Goal: Task Accomplishment & Management: Complete application form

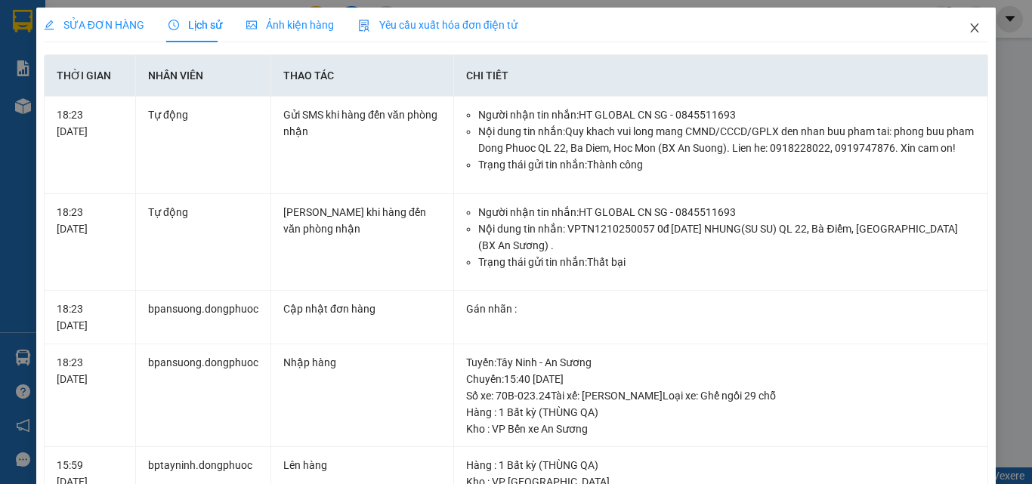
click at [968, 27] on icon "close" at bounding box center [974, 28] width 12 height 12
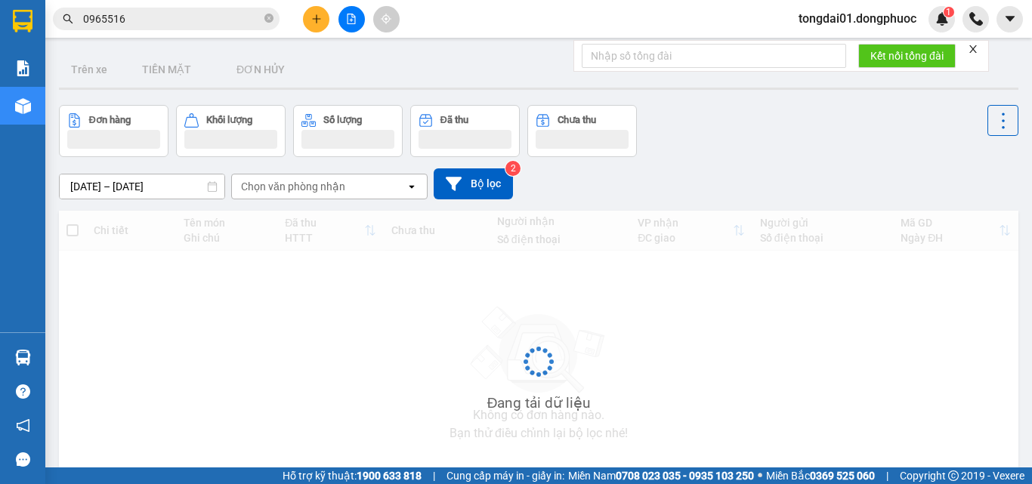
click at [223, 21] on input "0965516" at bounding box center [172, 19] width 178 height 17
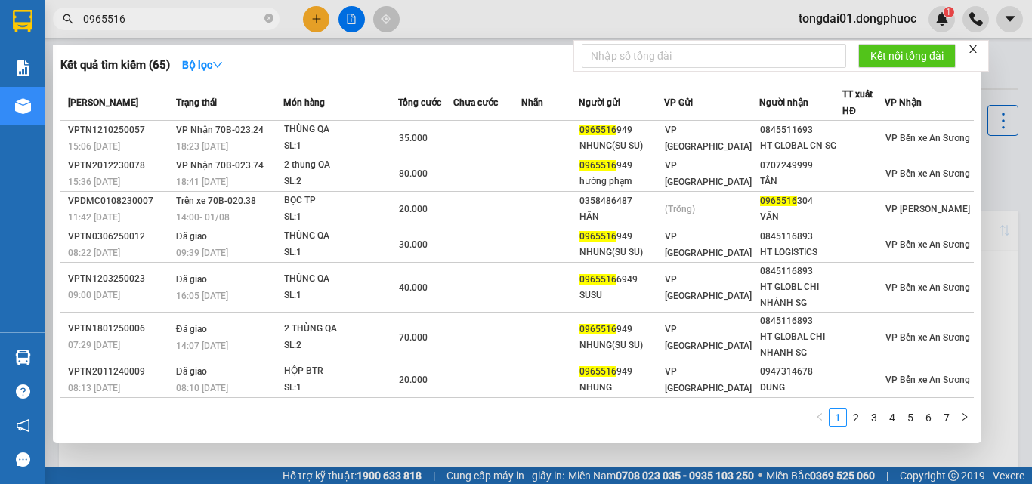
click at [223, 21] on input "0965516" at bounding box center [172, 19] width 178 height 17
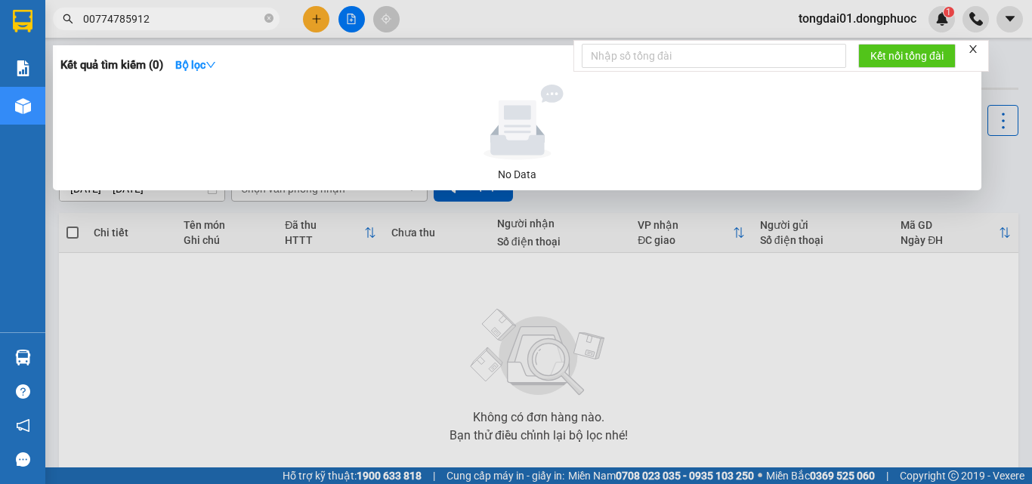
click at [88, 17] on input "00774785912" at bounding box center [172, 19] width 178 height 17
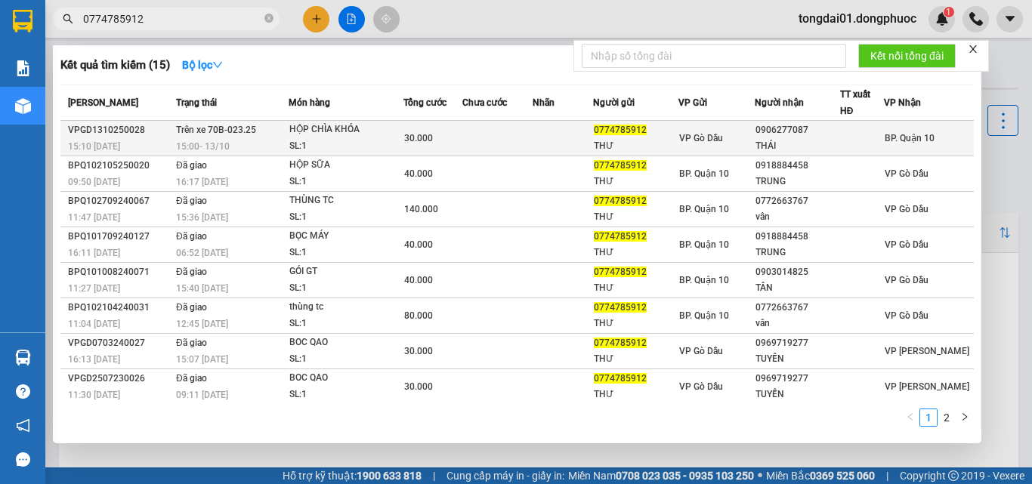
type input "0774785912"
click at [193, 134] on span "Trên xe 70B-023.25" at bounding box center [216, 130] width 80 height 11
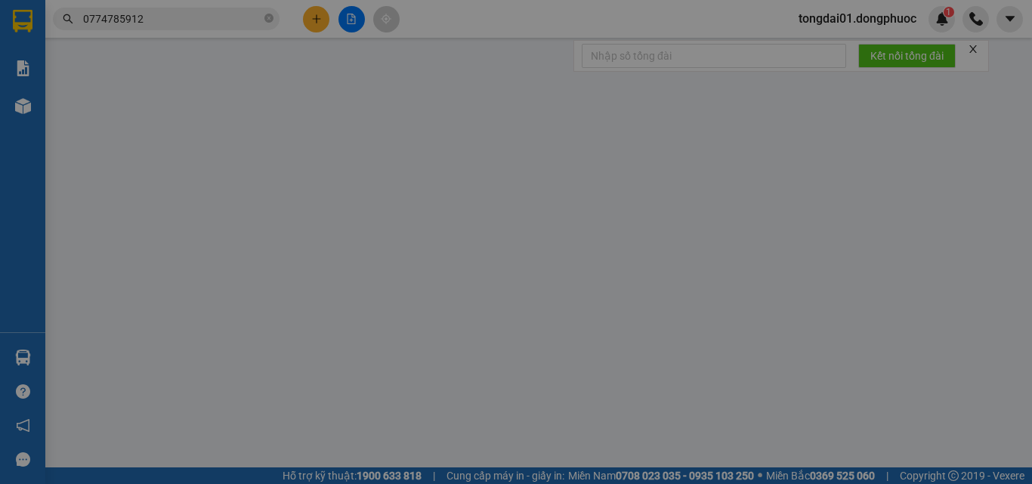
type input "0774785912"
type input "THƯ"
type input "0906277087"
type input "THÁI"
type input "30.000"
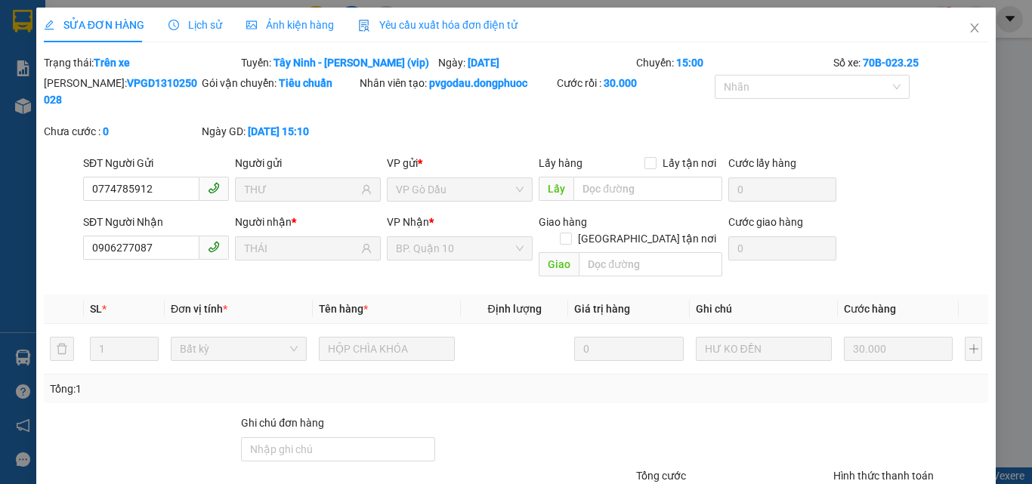
click at [181, 31] on span "Lịch sử" at bounding box center [195, 25] width 54 height 12
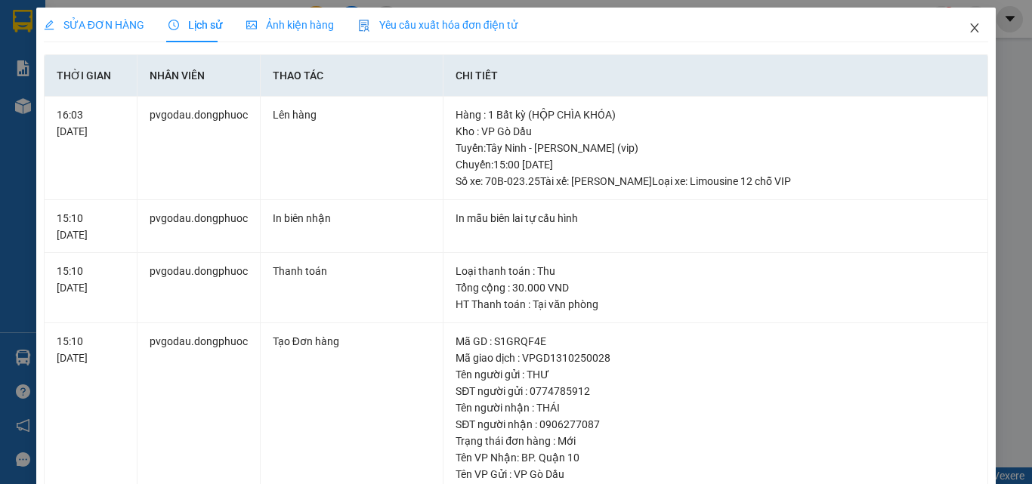
click at [968, 32] on icon "close" at bounding box center [974, 28] width 12 height 12
